Goal: Task Accomplishment & Management: Use online tool/utility

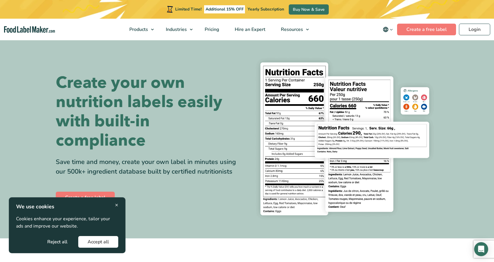
drag, startPoint x: 120, startPoint y: 207, endPoint x: 117, endPoint y: 205, distance: 3.7
click at [120, 207] on div "× We use cookies Cookies enhance your experience, tailor your ads and improve o…" at bounding box center [67, 225] width 117 height 56
click at [116, 204] on span "×" at bounding box center [116, 205] width 3 height 8
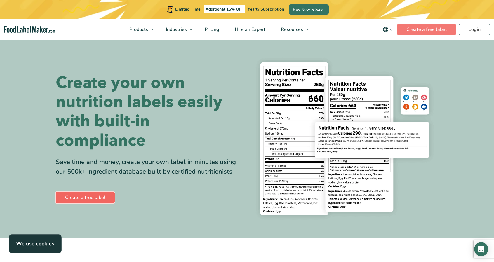
click at [101, 202] on link "Create a free label" at bounding box center [85, 198] width 59 height 12
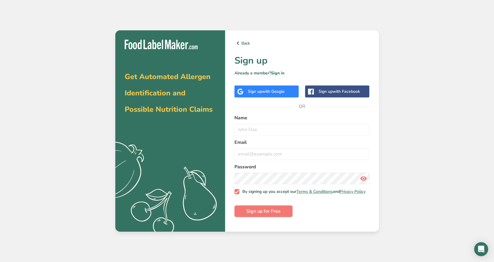
click at [278, 93] on span "with Google" at bounding box center [273, 92] width 23 height 6
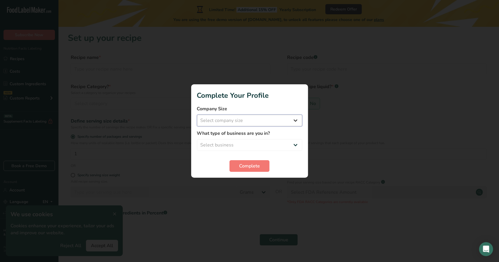
click at [294, 119] on select "Select company size Fewer than 10 Employees 10 to 50 Employees 51 to 500 Employ…" at bounding box center [249, 121] width 105 height 12
select select "1"
click at [197, 115] on select "Select company size Fewer than 10 Employees 10 to 50 Employees 51 to 500 Employ…" at bounding box center [249, 121] width 105 height 12
click at [277, 139] on select "Select business Packaged Food Manufacturer Restaurant & Cafe Bakery Meal Plans …" at bounding box center [249, 145] width 105 height 12
select select "8"
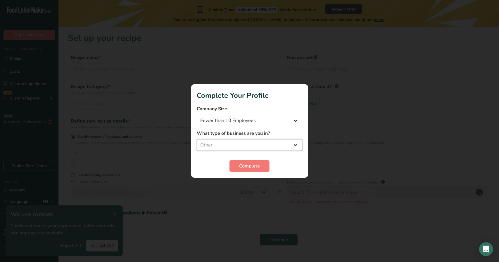
click at [197, 139] on select "Select business Packaged Food Manufacturer Restaurant & Cafe Bakery Meal Plans …" at bounding box center [249, 145] width 105 height 12
click at [246, 166] on span "Complete" at bounding box center [249, 166] width 21 height 7
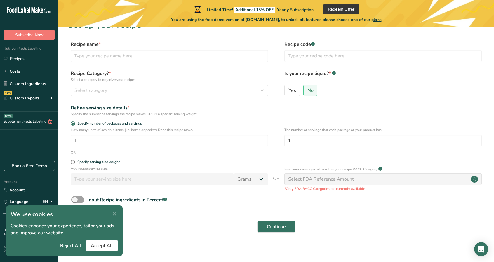
scroll to position [15, 0]
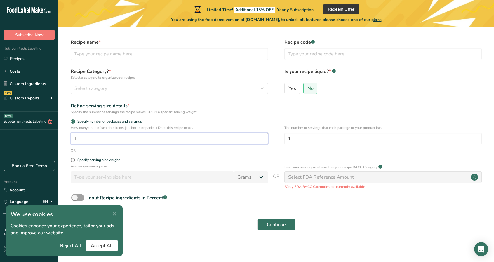
drag, startPoint x: 95, startPoint y: 138, endPoint x: 61, endPoint y: 129, distance: 35.4
click at [54, 140] on div ".a-20{fill:#fff;} Subscribe Now Nutrition Facts Labeling Recipes Costs Custom I…" at bounding box center [247, 123] width 494 height 277
click at [116, 212] on icon at bounding box center [114, 214] width 5 height 8
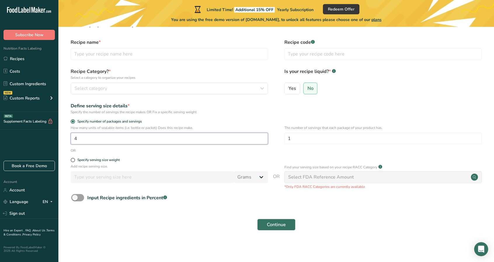
drag, startPoint x: 176, startPoint y: 141, endPoint x: 28, endPoint y: 141, distance: 147.8
click at [32, 142] on div ".a-20{fill:#fff;} Subscribe Now Nutrition Facts Labeling Recipes Costs Custom I…" at bounding box center [247, 123] width 494 height 277
type input "1"
drag, startPoint x: 319, startPoint y: 140, endPoint x: 210, endPoint y: 146, distance: 109.4
click at [263, 141] on div "How many units of sealable items (i.e. bottle or packet) Does this recipe make.…" at bounding box center [276, 136] width 417 height 23
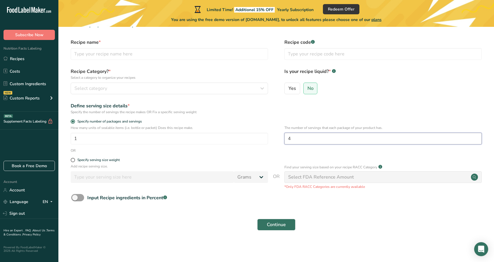
type input "4"
click at [371, 179] on div "Select FDA Reference Amount" at bounding box center [382, 177] width 197 height 12
click at [476, 181] on div "Select FDA Reference Amount" at bounding box center [382, 177] width 197 height 12
click at [475, 180] on circle at bounding box center [474, 177] width 7 height 7
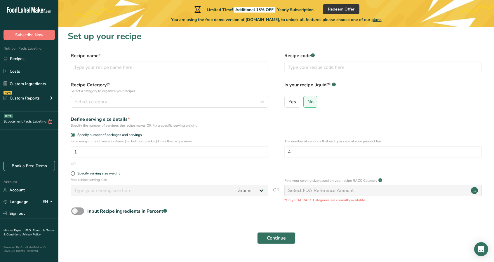
scroll to position [0, 0]
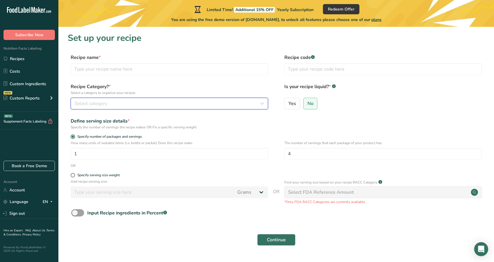
click at [126, 105] on div "Select category" at bounding box center [167, 103] width 186 height 7
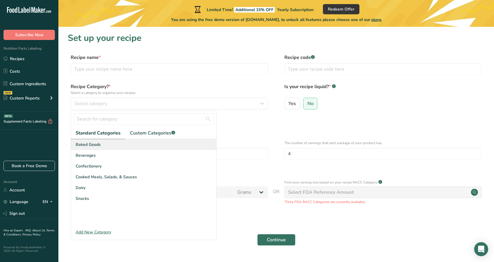
click at [100, 148] on div "Baked Goods Beverages Confectionery Cooked Meals, Salads, & Sauces Dairy Snacks" at bounding box center [143, 183] width 145 height 88
click at [125, 119] on input "text" at bounding box center [143, 119] width 141 height 12
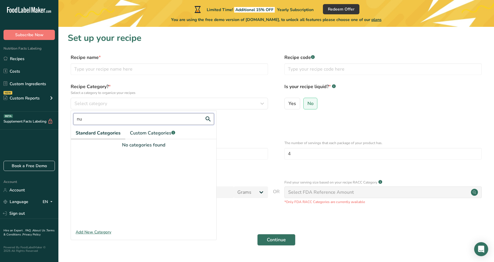
type input "n"
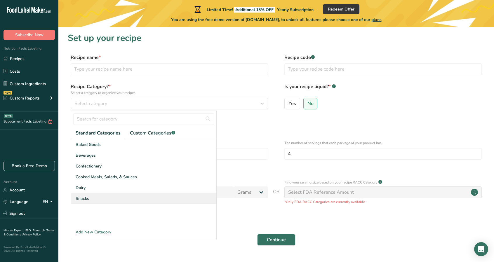
click at [127, 195] on div "Snacks" at bounding box center [143, 198] width 145 height 11
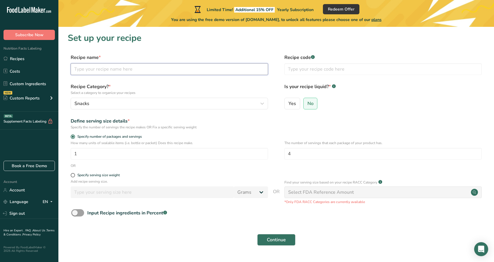
click at [109, 70] on input "text" at bounding box center [169, 69] width 197 height 12
drag, startPoint x: 313, startPoint y: 58, endPoint x: 299, endPoint y: 58, distance: 14.6
click at [307, 58] on label "Recipe code .a-a{fill:#347362;}.b-a{fill:#fff;}" at bounding box center [382, 57] width 197 height 7
click at [107, 69] on input "text" at bounding box center [169, 69] width 197 height 12
type input "Roas"
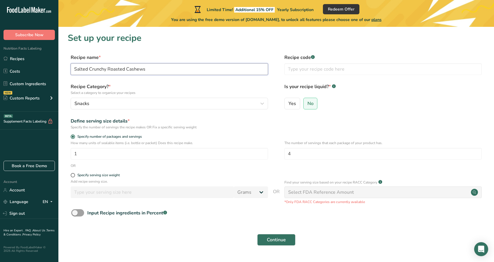
type input "Salted Crunchy Roasted Cashews"
drag, startPoint x: 286, startPoint y: 230, endPoint x: 283, endPoint y: 237, distance: 8.0
click at [285, 231] on form "Recipe name * Salted Crunchy Roasted Cashews Recipe code .a-a{fill:#347362;}.b-…" at bounding box center [276, 151] width 417 height 195
click at [283, 237] on span "Continue" at bounding box center [276, 240] width 19 height 7
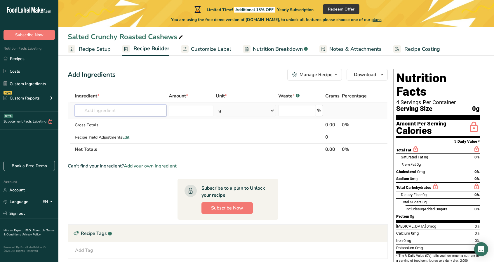
click at [131, 111] on input "text" at bounding box center [121, 111] width 92 height 12
